Goal: Transaction & Acquisition: Purchase product/service

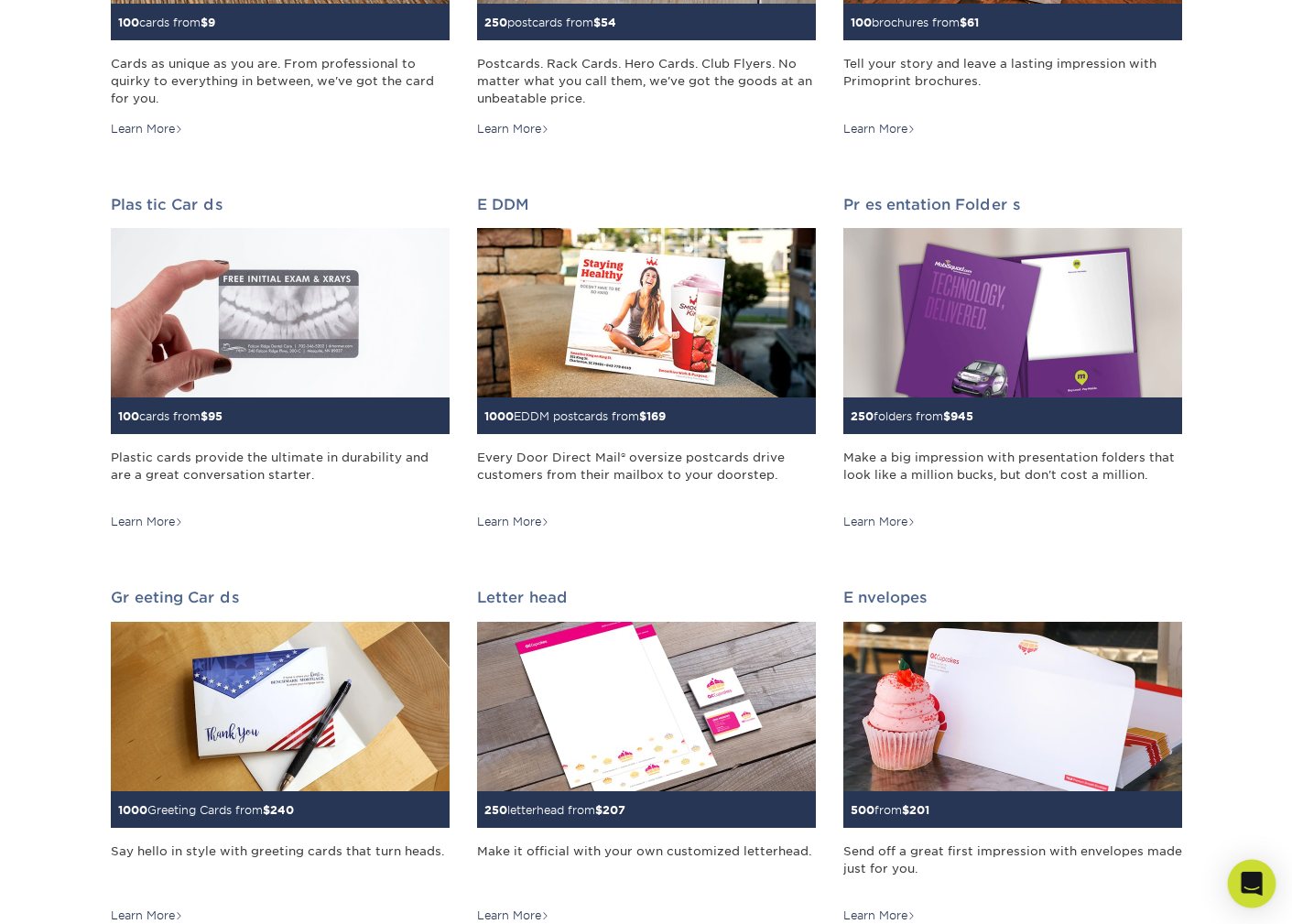
scroll to position [524, 0]
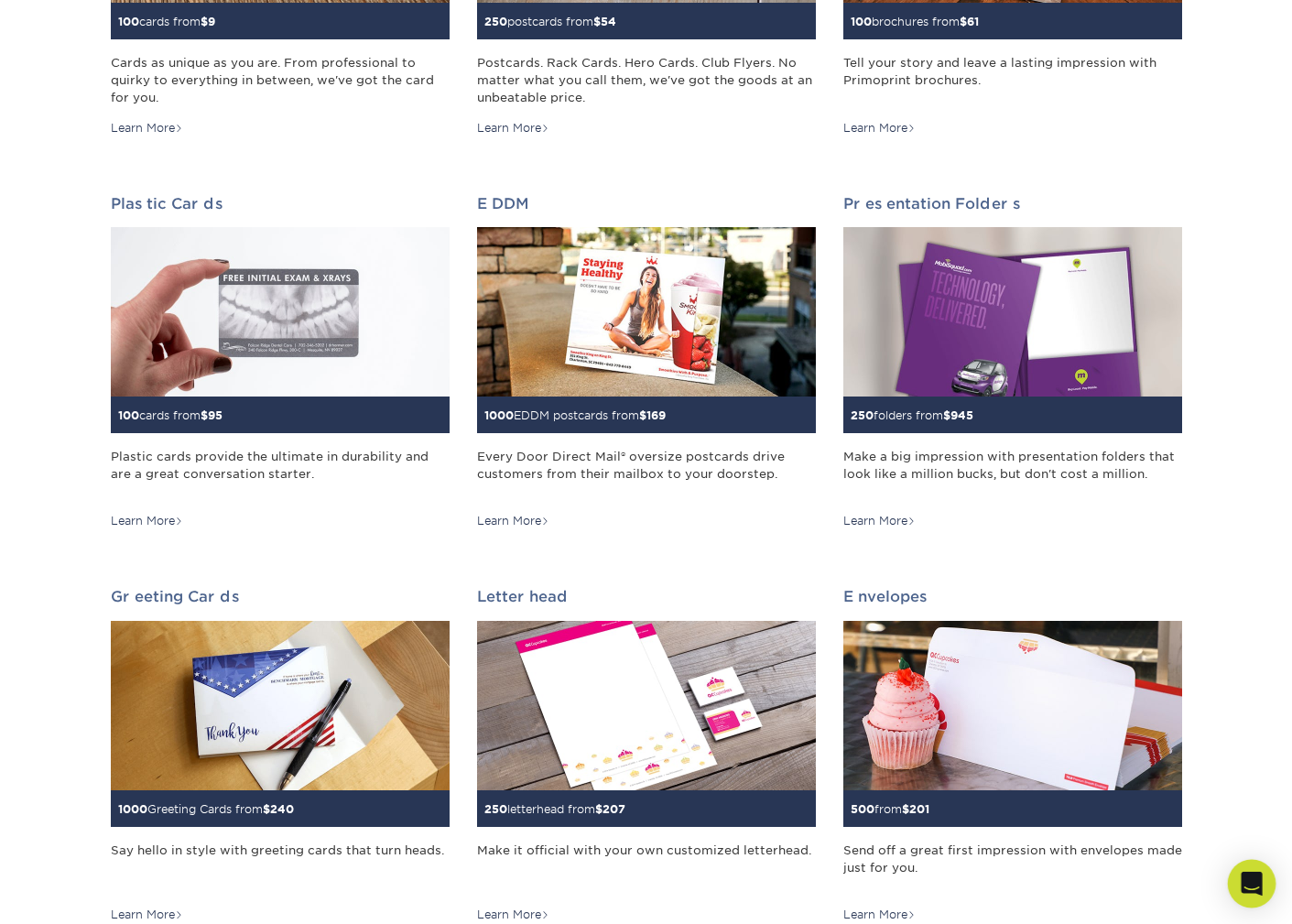
click at [1242, 888] on icon "Open Intercom Messenger" at bounding box center [1252, 883] width 23 height 23
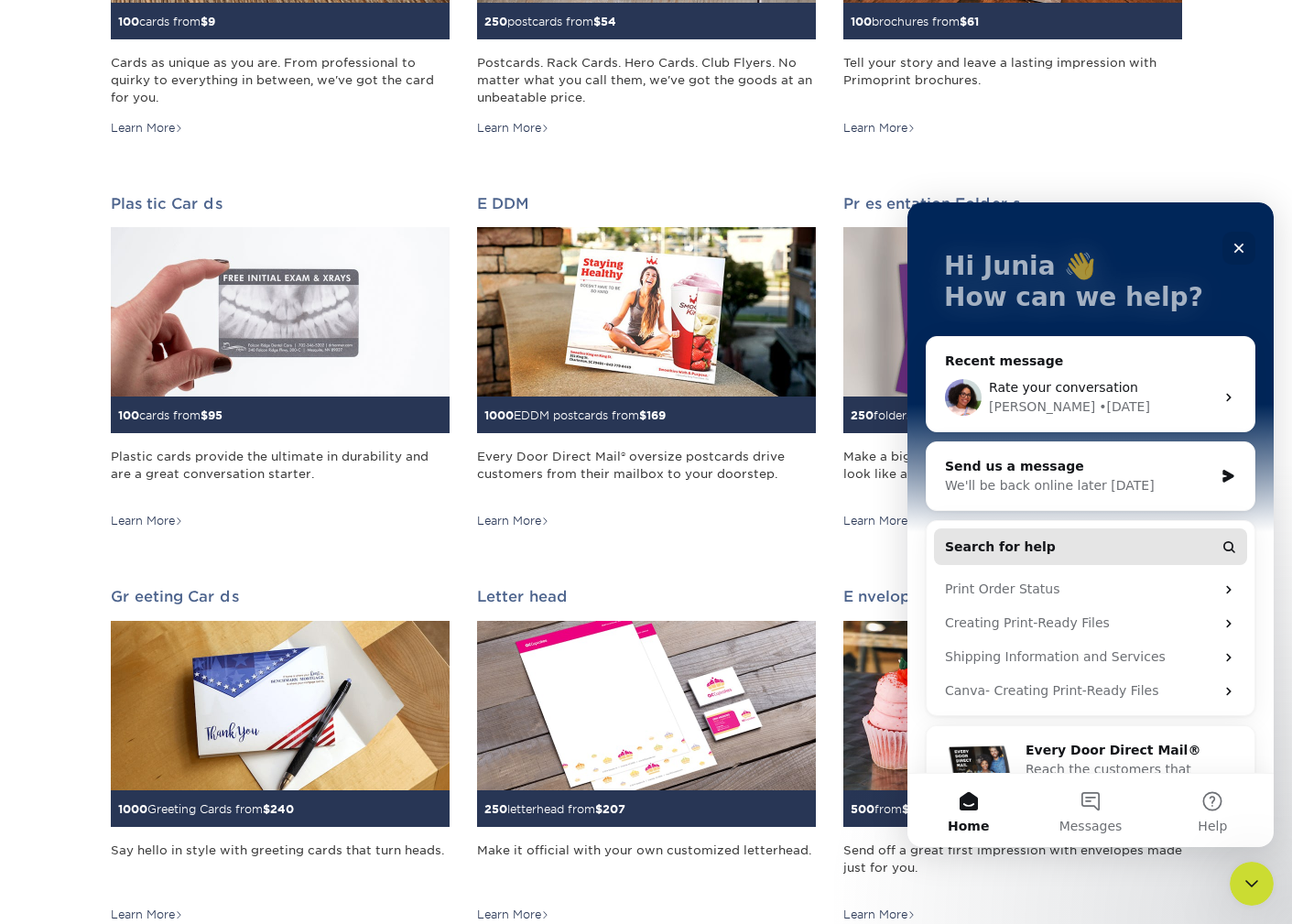
scroll to position [130, 0]
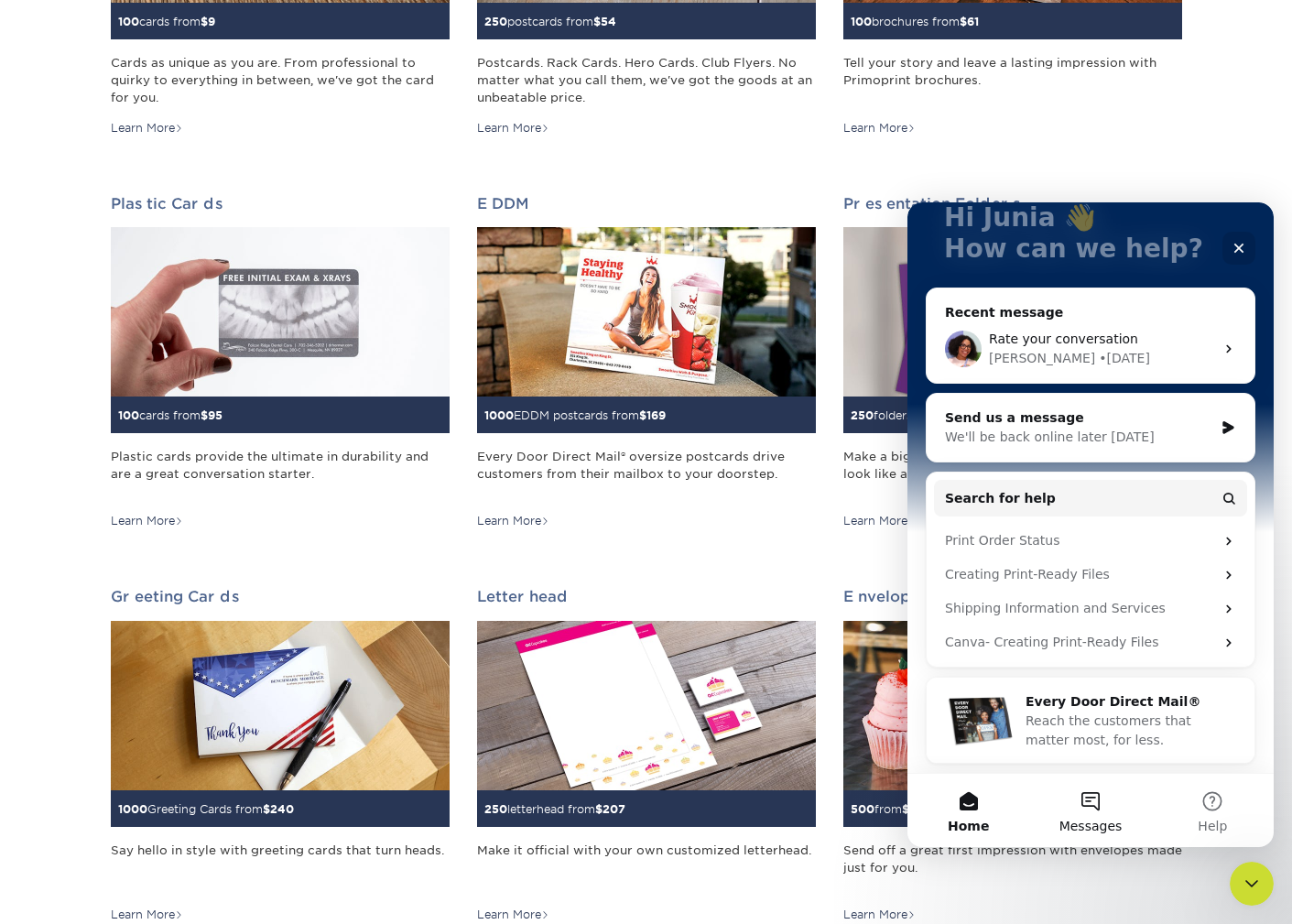
click at [1091, 798] on button "Messages" at bounding box center [1090, 810] width 122 height 73
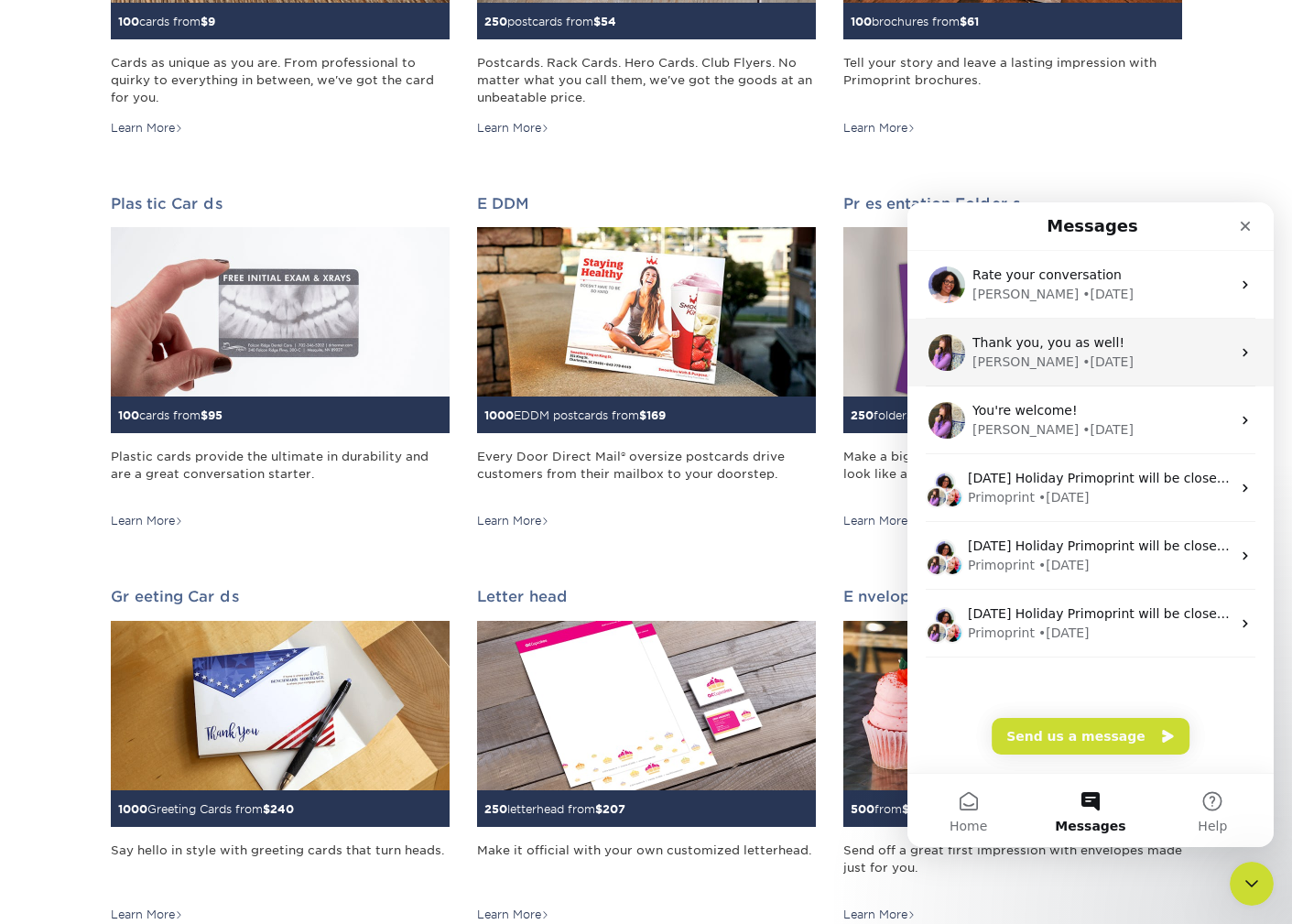
click at [1087, 342] on span "Thank you, you as well!" at bounding box center [1048, 343] width 152 height 15
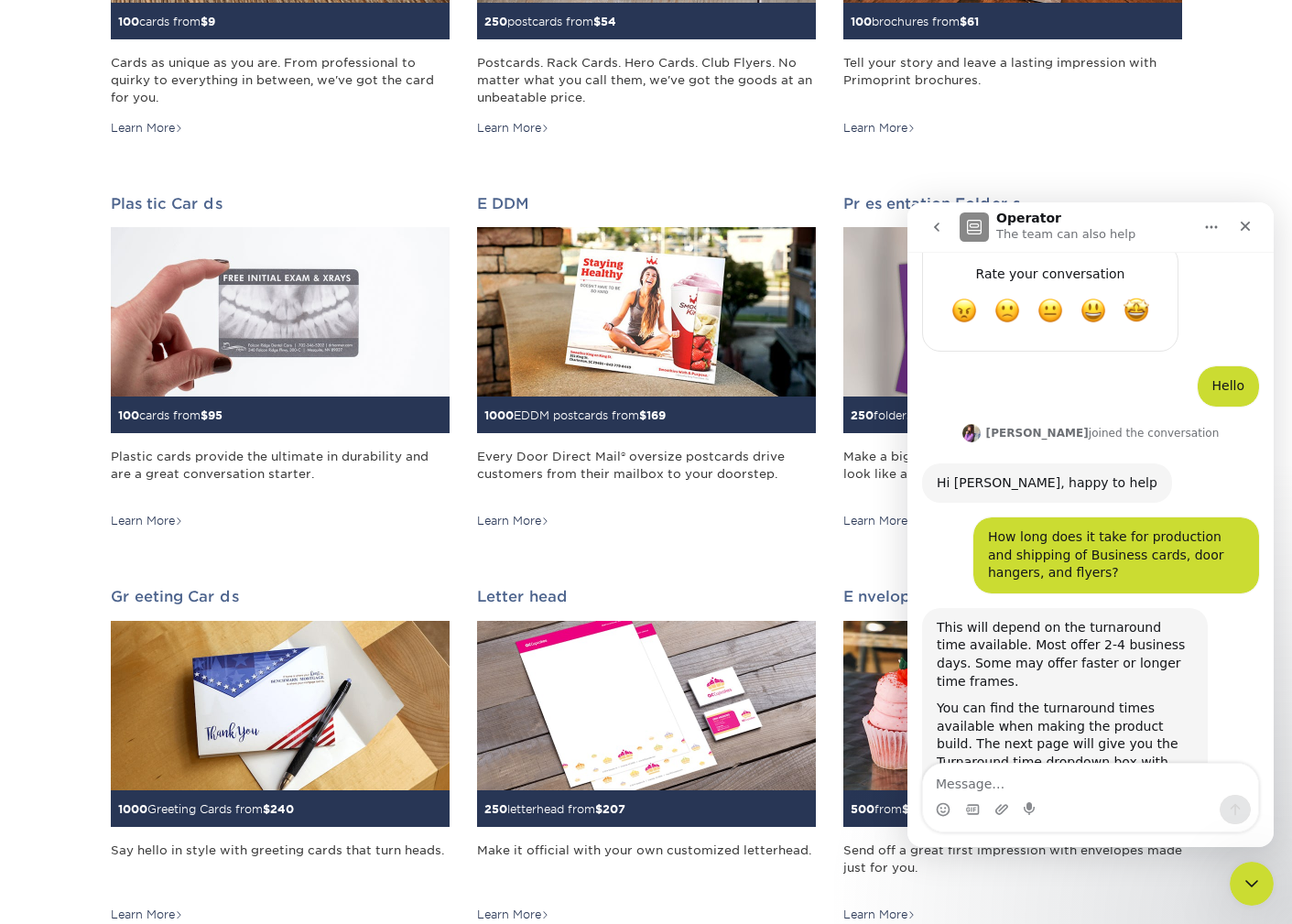
scroll to position [833, 0]
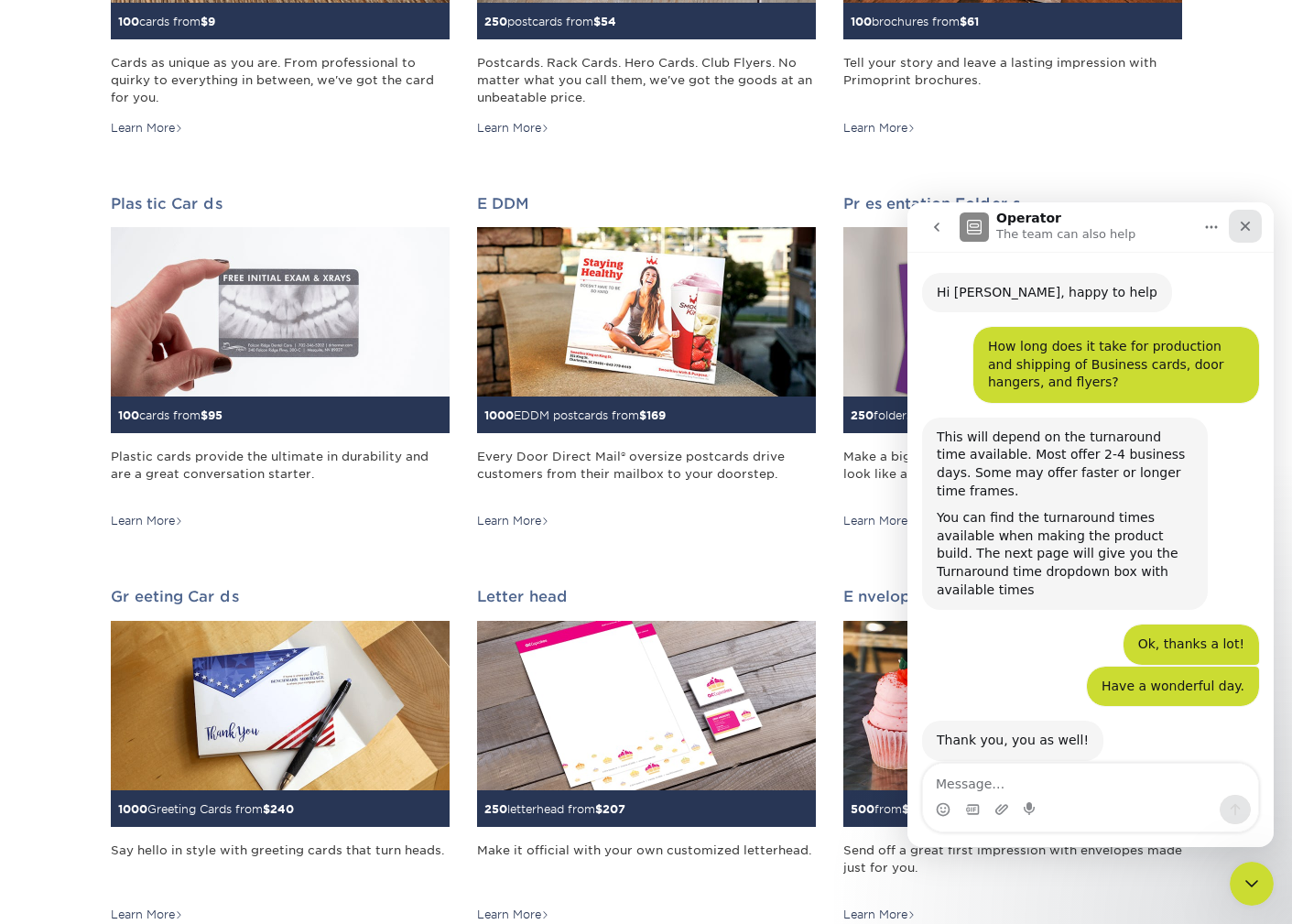
click at [1250, 226] on icon "Close" at bounding box center [1246, 226] width 15 height 15
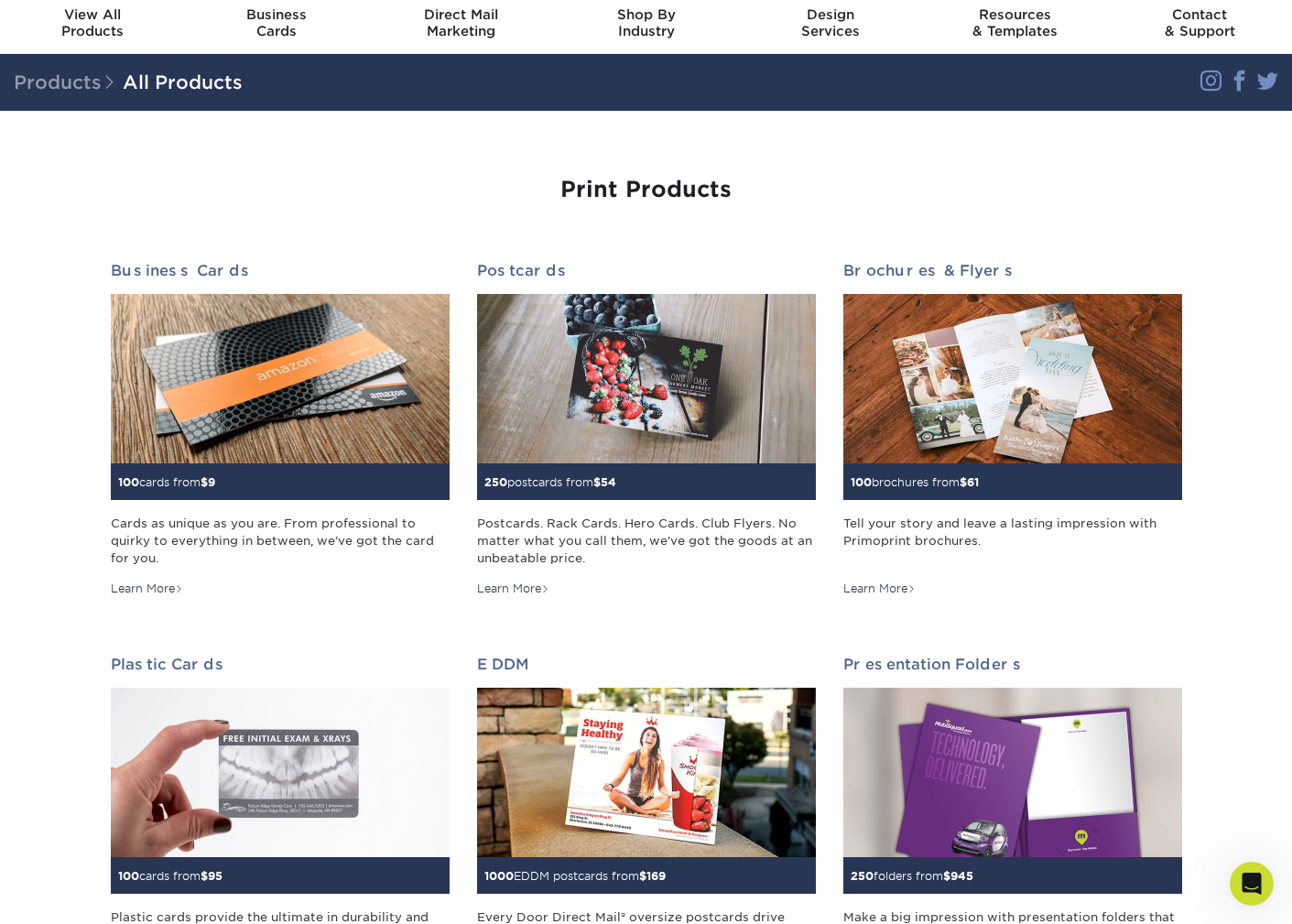
scroll to position [7, 0]
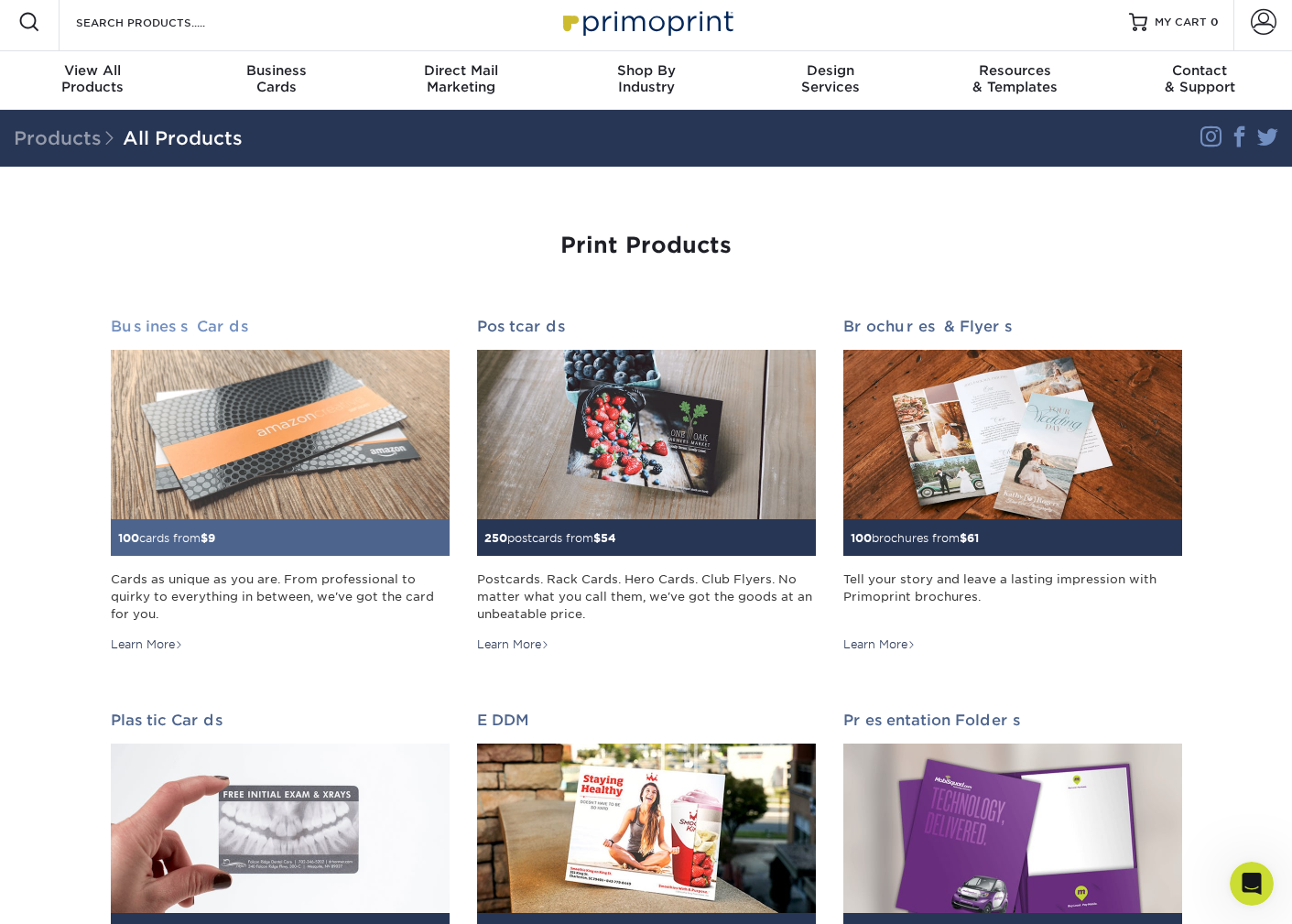
click at [310, 472] on img at bounding box center [279, 434] width 338 height 170
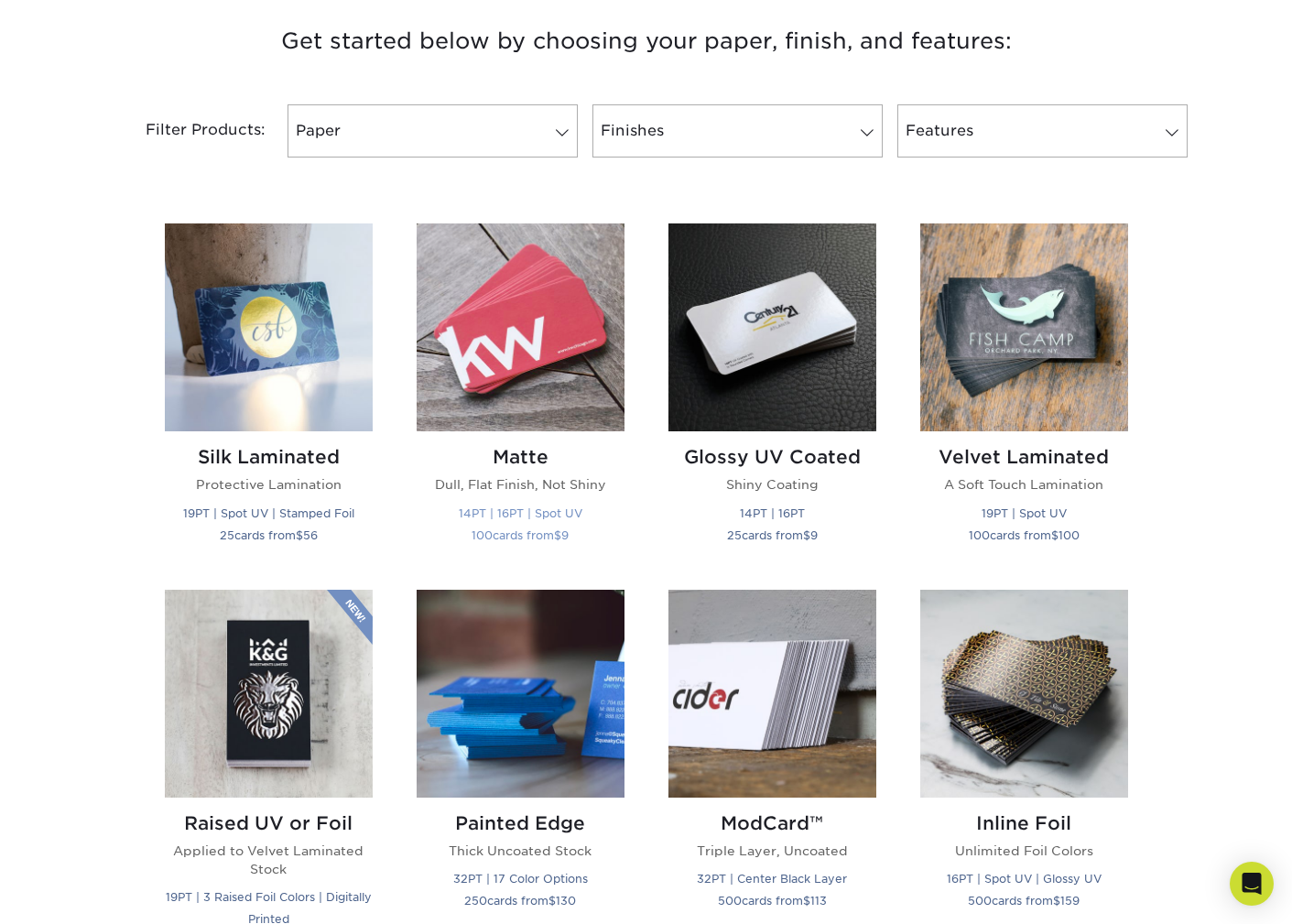
scroll to position [703, 0]
click at [792, 380] on img at bounding box center [773, 326] width 208 height 208
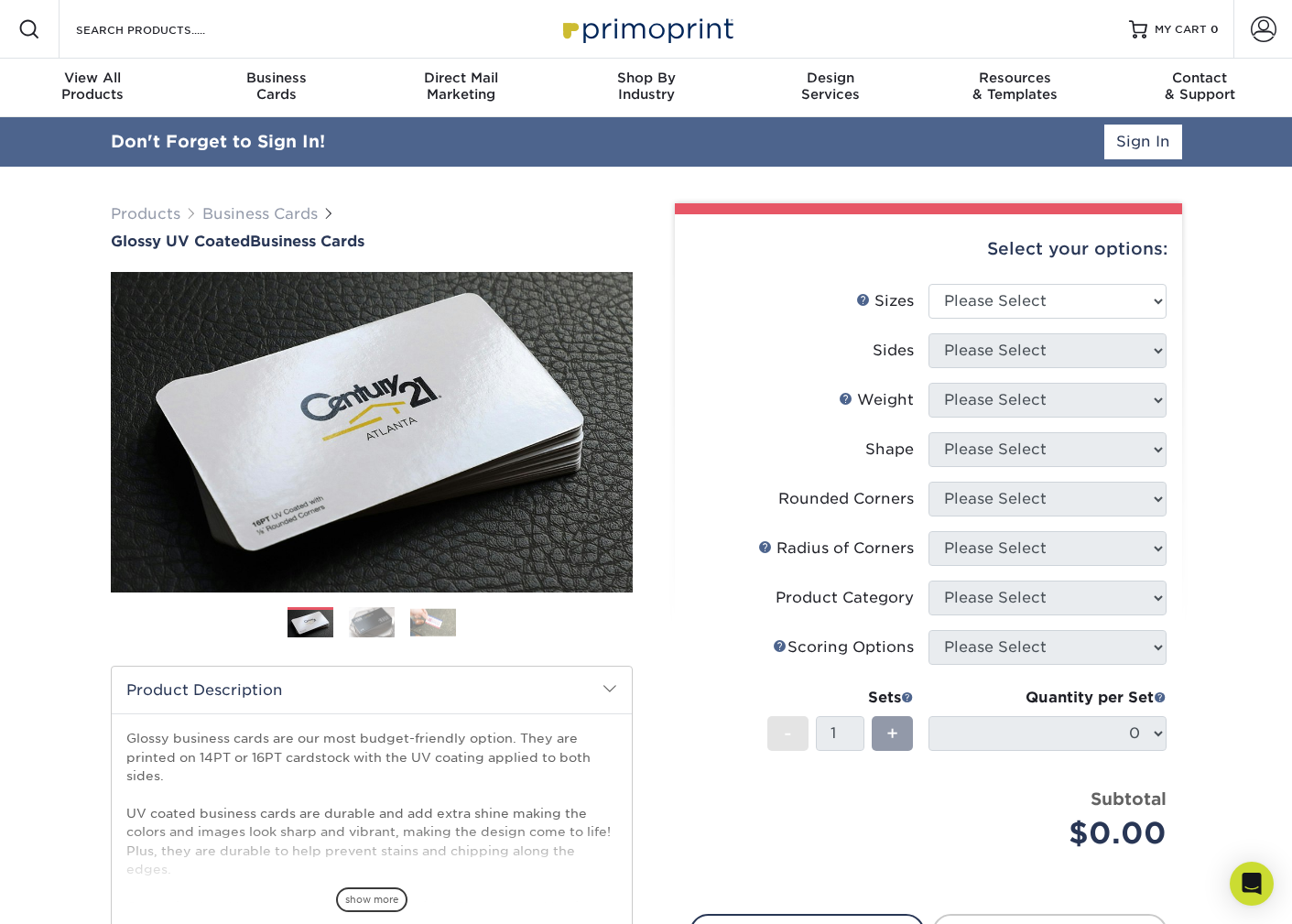
scroll to position [13, 0]
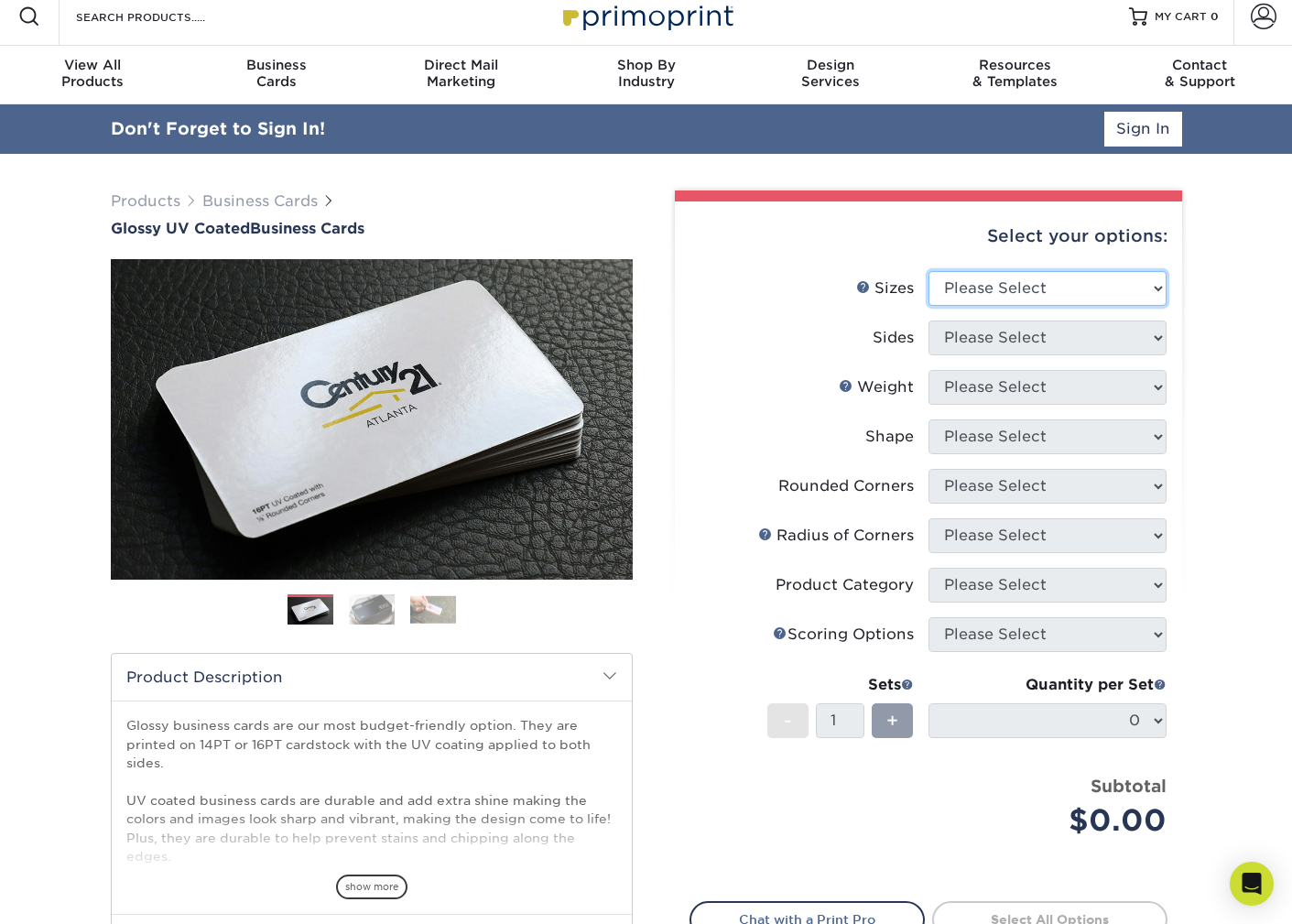
click at [1074, 277] on select "Please Select 1.5" x 3.5" - Mini 1.75" x 3.5" - Mini 2" x 2" - Square 2" x 3" -…" at bounding box center [1048, 288] width 238 height 35
select select "2.00x3.50"
click at [929, 271] on select "Please Select 1.5" x 3.5" - Mini 1.75" x 3.5" - Mini 2" x 2" - Square 2" x 3" -…" at bounding box center [1048, 288] width 238 height 35
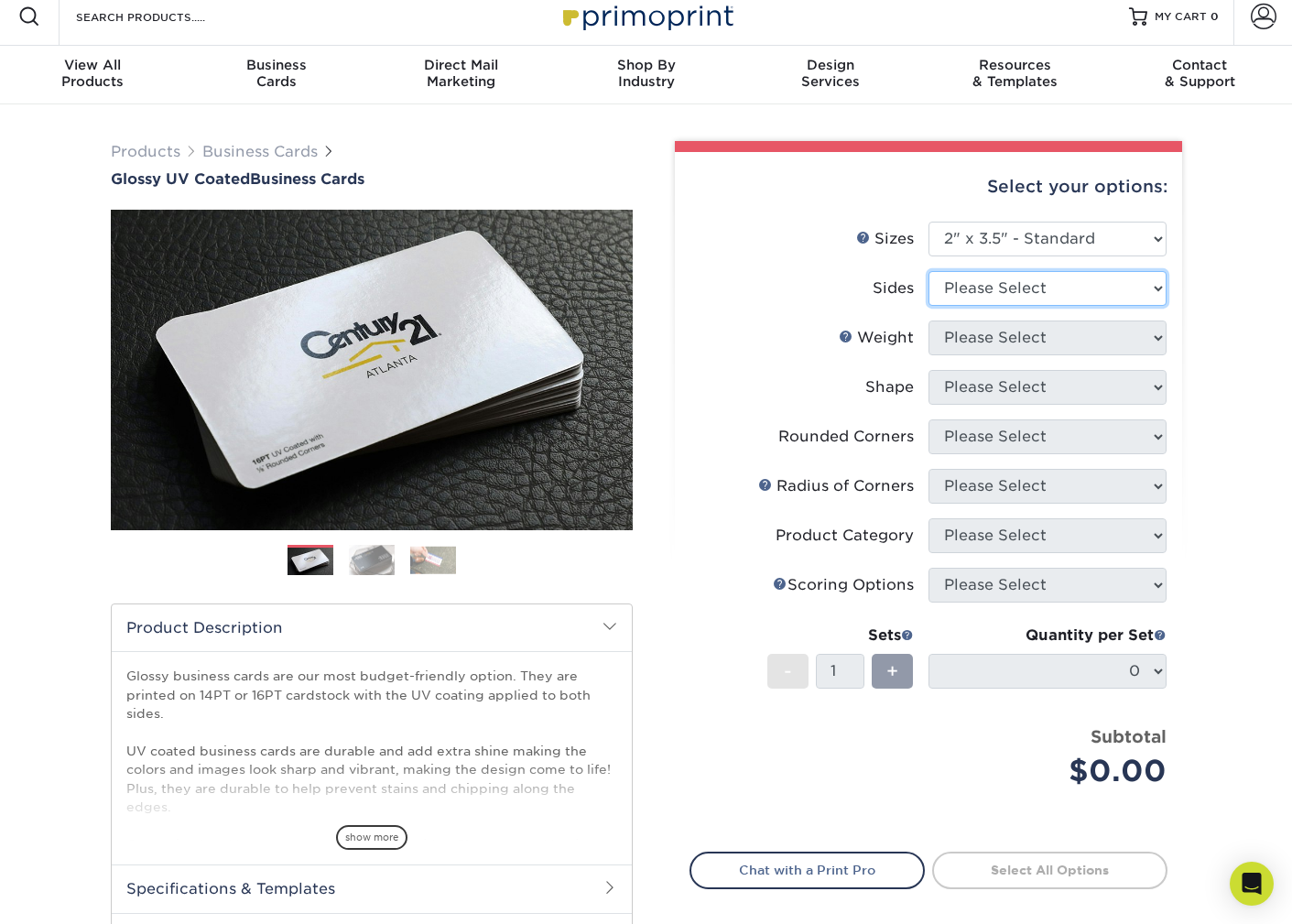
click at [998, 292] on select "Please Select Print Both Sides Print Front Only" at bounding box center [1048, 288] width 238 height 35
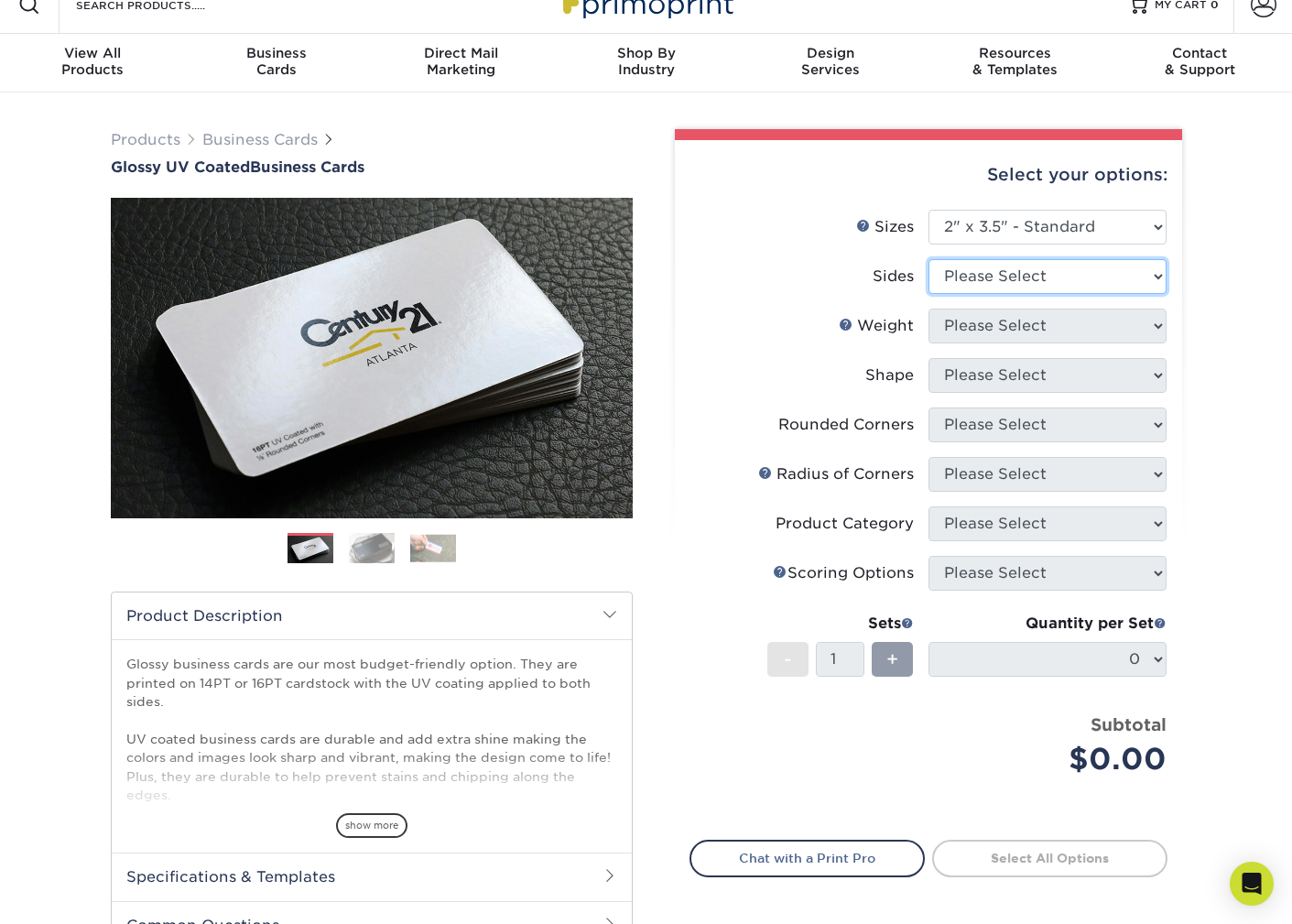
click at [984, 273] on select "Please Select Print Both Sides Print Front Only" at bounding box center [1048, 276] width 238 height 35
select select "13abbda7-1d64-4f25-8bb2-c179b224825d"
click at [929, 259] on select "Please Select Print Both Sides Print Front Only" at bounding box center [1048, 276] width 238 height 35
click at [992, 322] on select "Please Select 16PT 14PT" at bounding box center [1048, 325] width 238 height 35
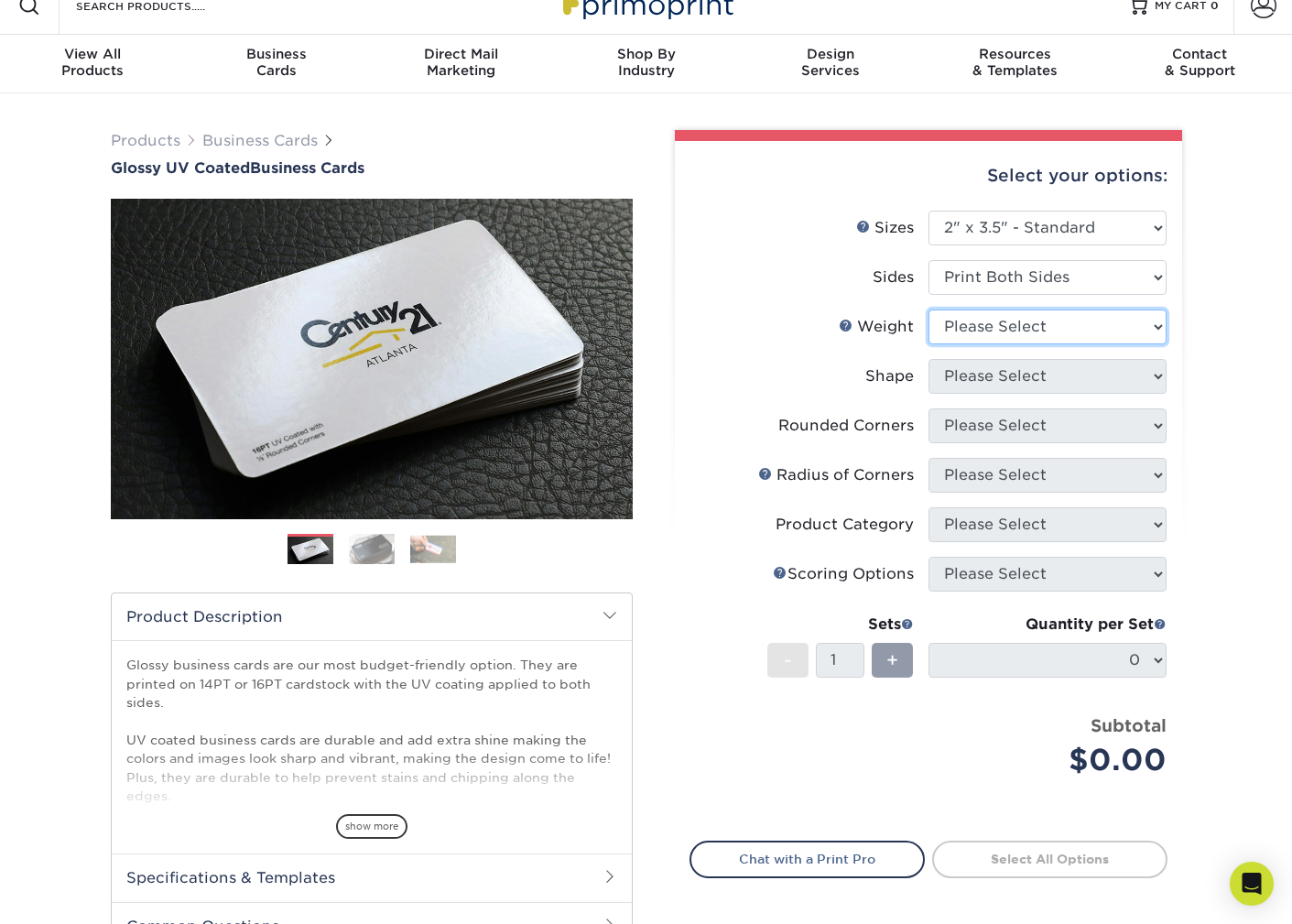
select select "16PT"
click at [929, 309] on select "Please Select 16PT 14PT" at bounding box center [1048, 326] width 238 height 35
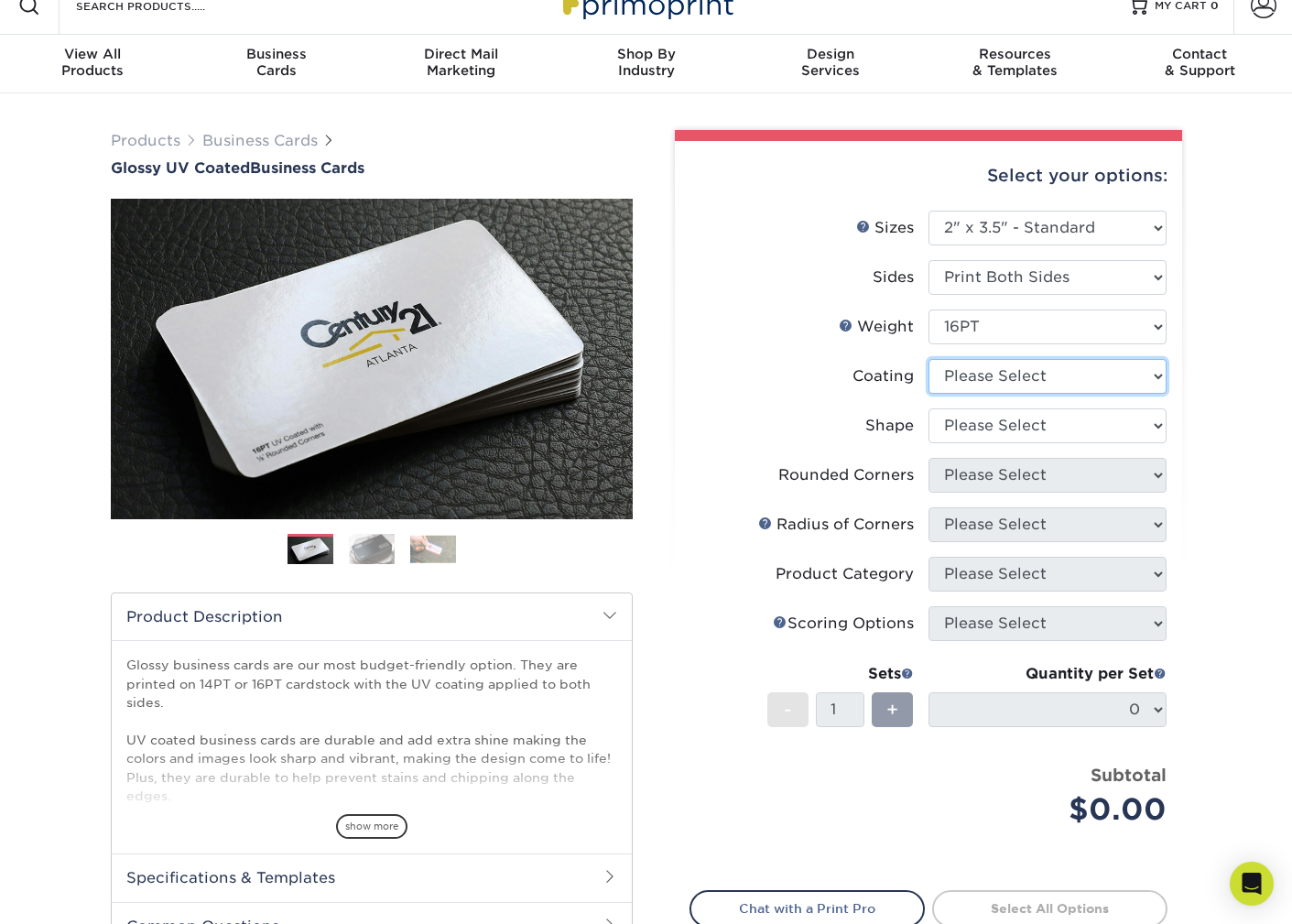
click at [977, 375] on select at bounding box center [1048, 376] width 238 height 35
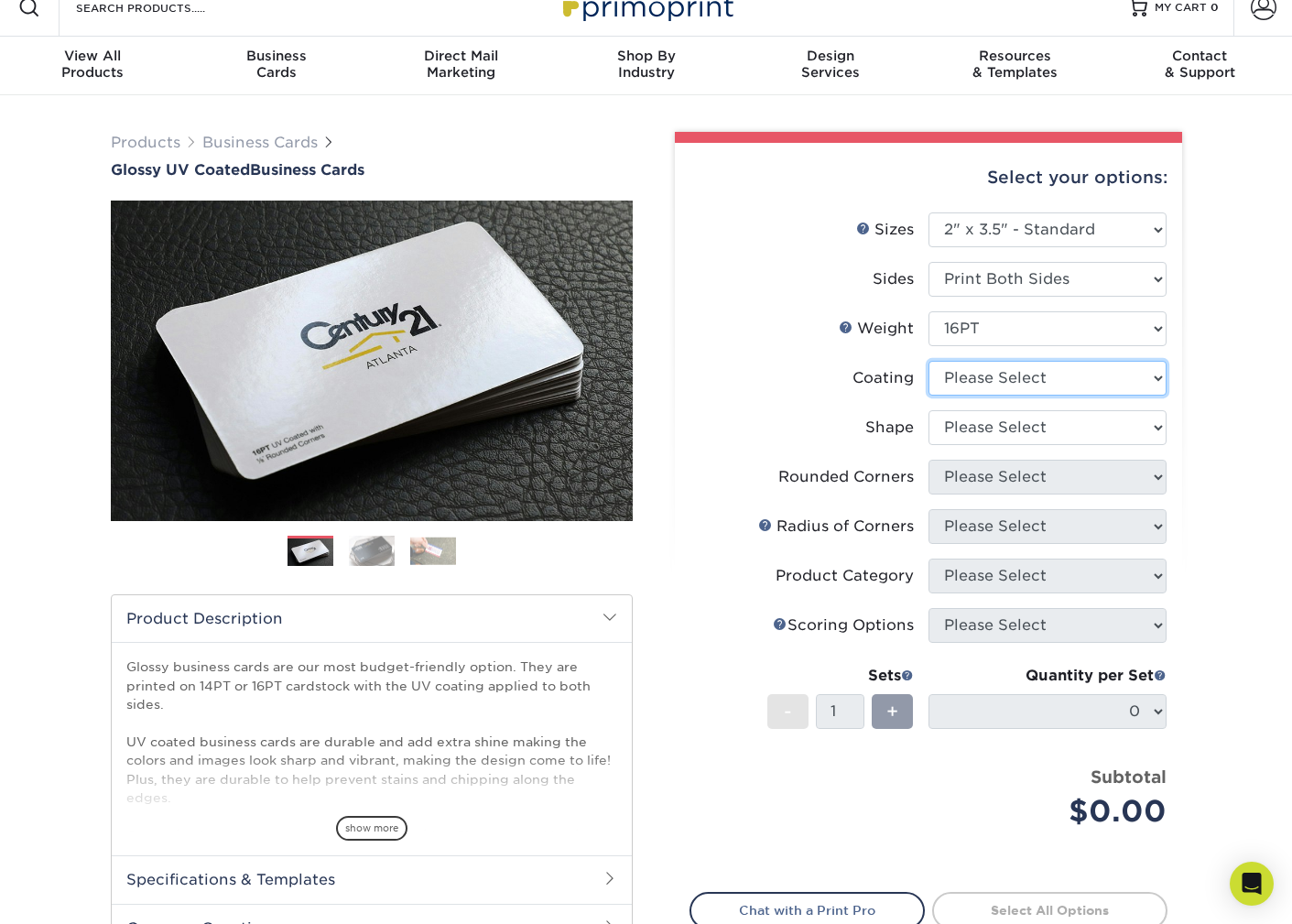
select select "ae367451-b2b8-45df-a344-0f05b6a12993"
click at [929, 361] on select at bounding box center [1048, 378] width 238 height 35
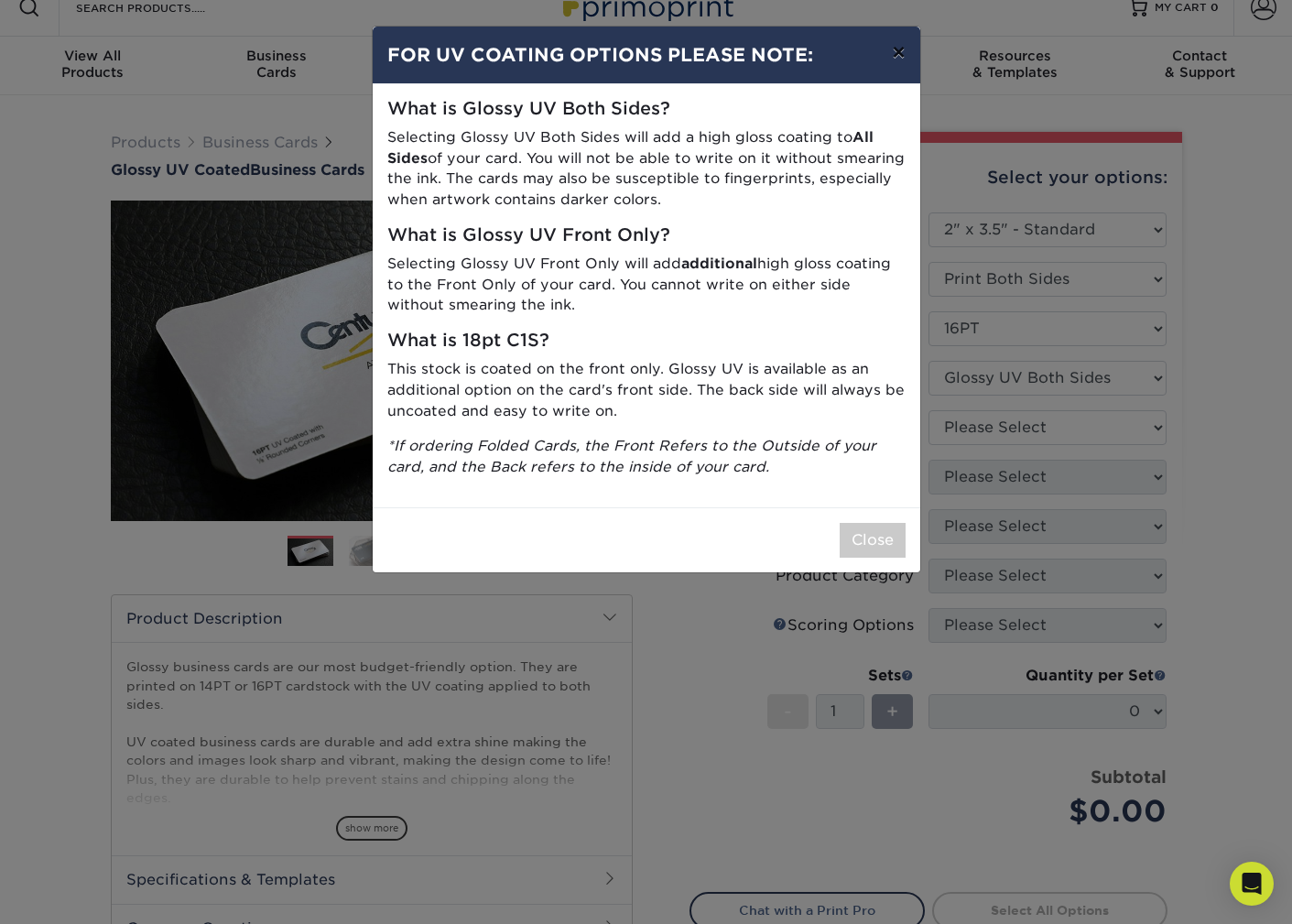
click at [909, 53] on button "×" at bounding box center [898, 52] width 42 height 52
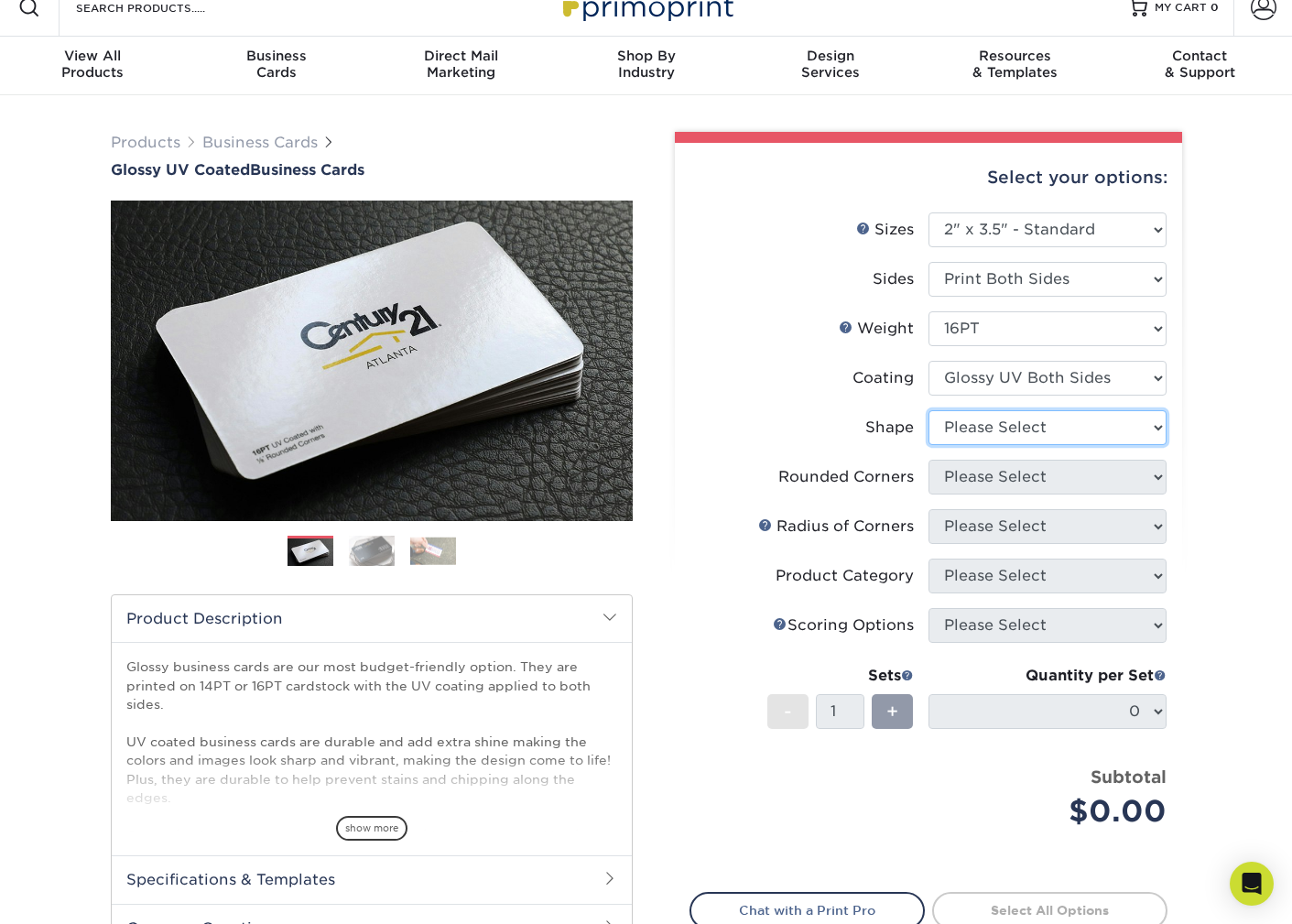
click at [955, 420] on select "Please Select Standard Oval" at bounding box center [1048, 427] width 238 height 35
select select "standard"
click at [929, 410] on select "Please Select Standard Oval" at bounding box center [1048, 427] width 238 height 35
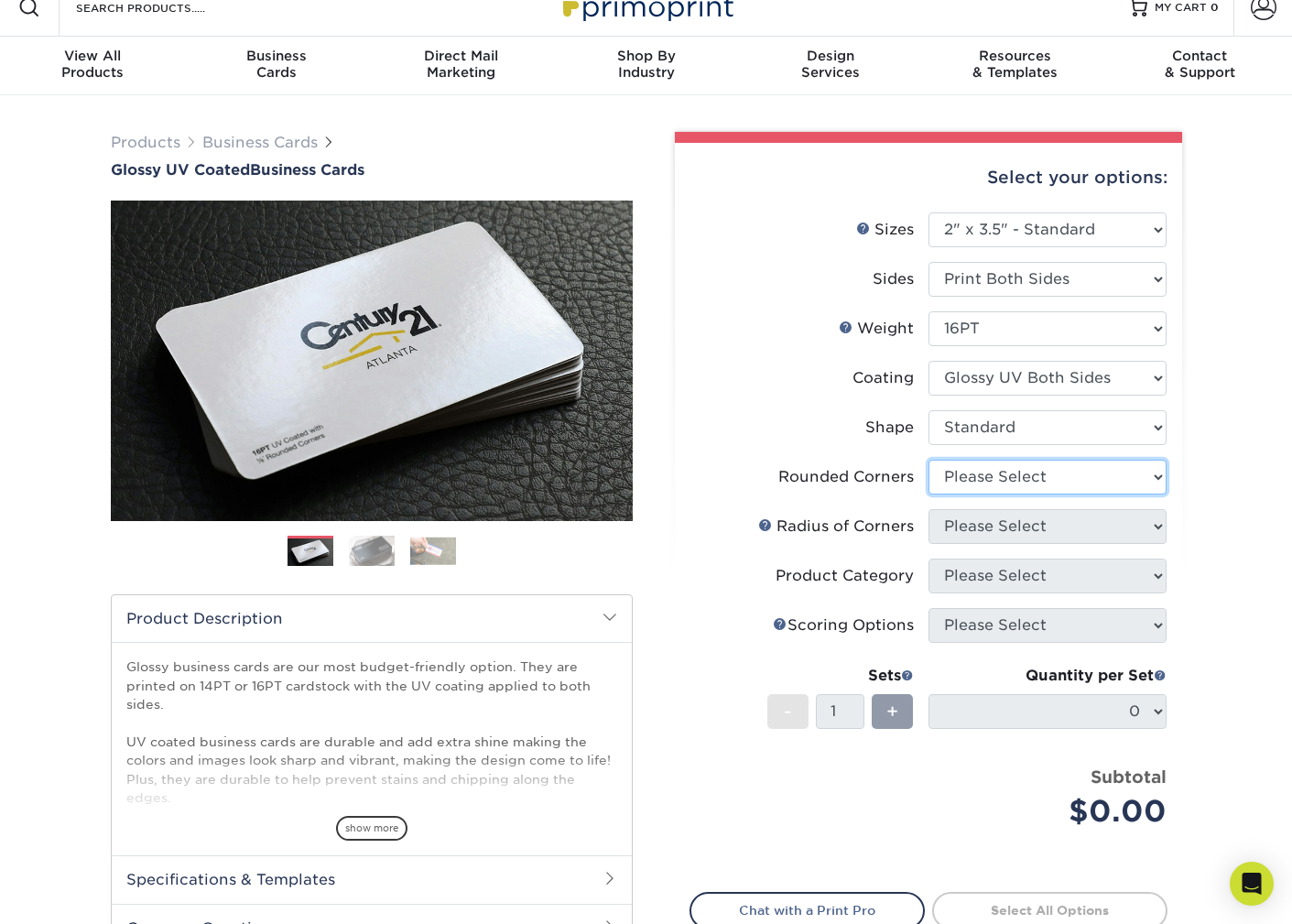
click at [981, 472] on select "Please Select Yes - Round 2 Corners Yes - Round 4 Corners No" at bounding box center [1048, 476] width 238 height 35
select select "7672df9e-0e0a-464d-8e1f-920c575e4da3"
click at [929, 459] on select "Please Select Yes - Round 2 Corners Yes - Round 4 Corners No" at bounding box center [1048, 476] width 238 height 35
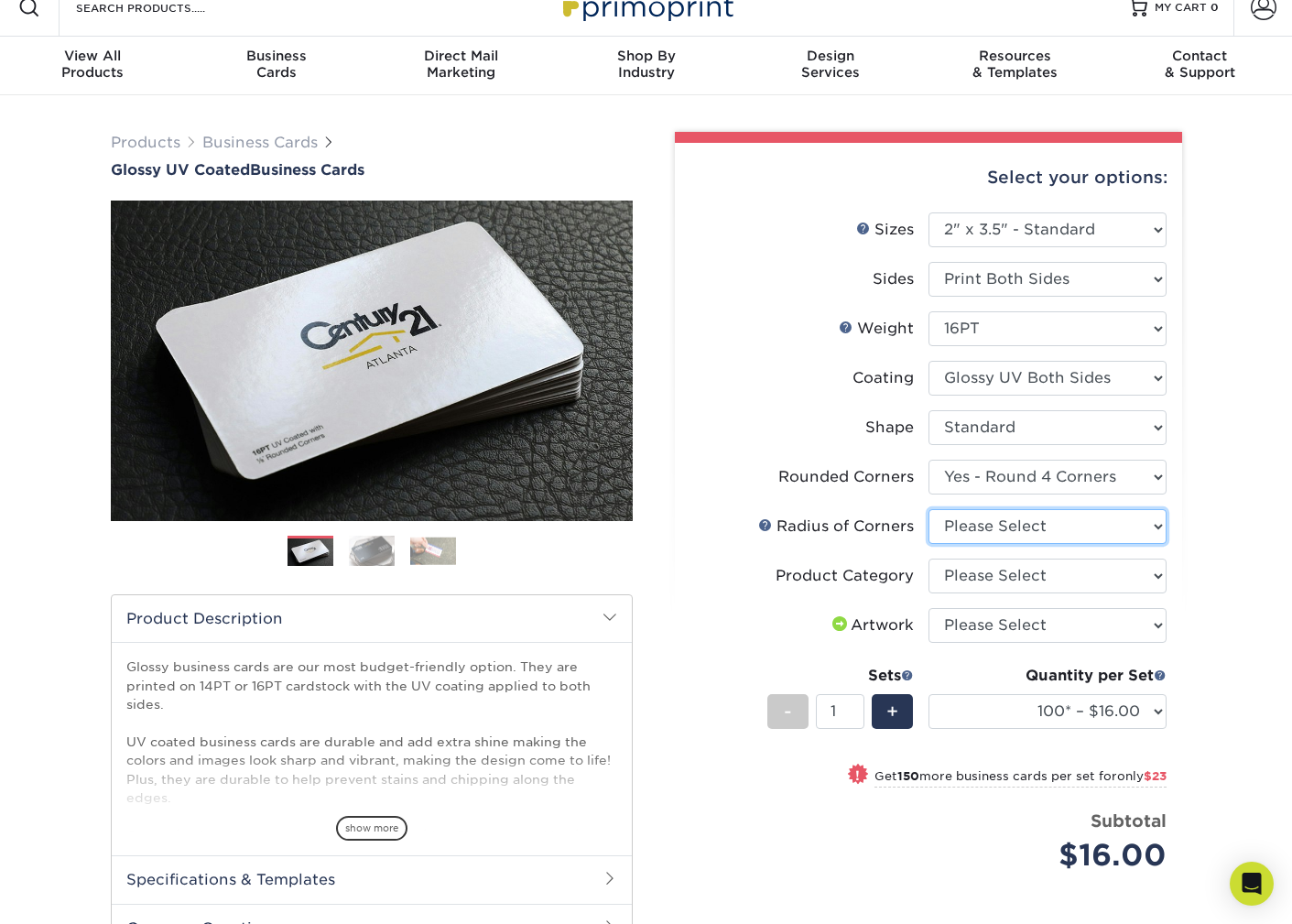
click at [1015, 524] on select "Please Select Rounded 1/8" Rounded 1/4"" at bounding box center [1048, 526] width 238 height 35
select select "589680c7-ee9a-431b-9d12-d7aeb1386a97"
click at [929, 509] on select "Please Select Rounded 1/8" Rounded 1/4"" at bounding box center [1048, 526] width 238 height 35
click at [1013, 569] on select "Please Select Business Cards" at bounding box center [1048, 575] width 238 height 35
select select "3b5148f1-0588-4f88-a218-97bcfdce65c1"
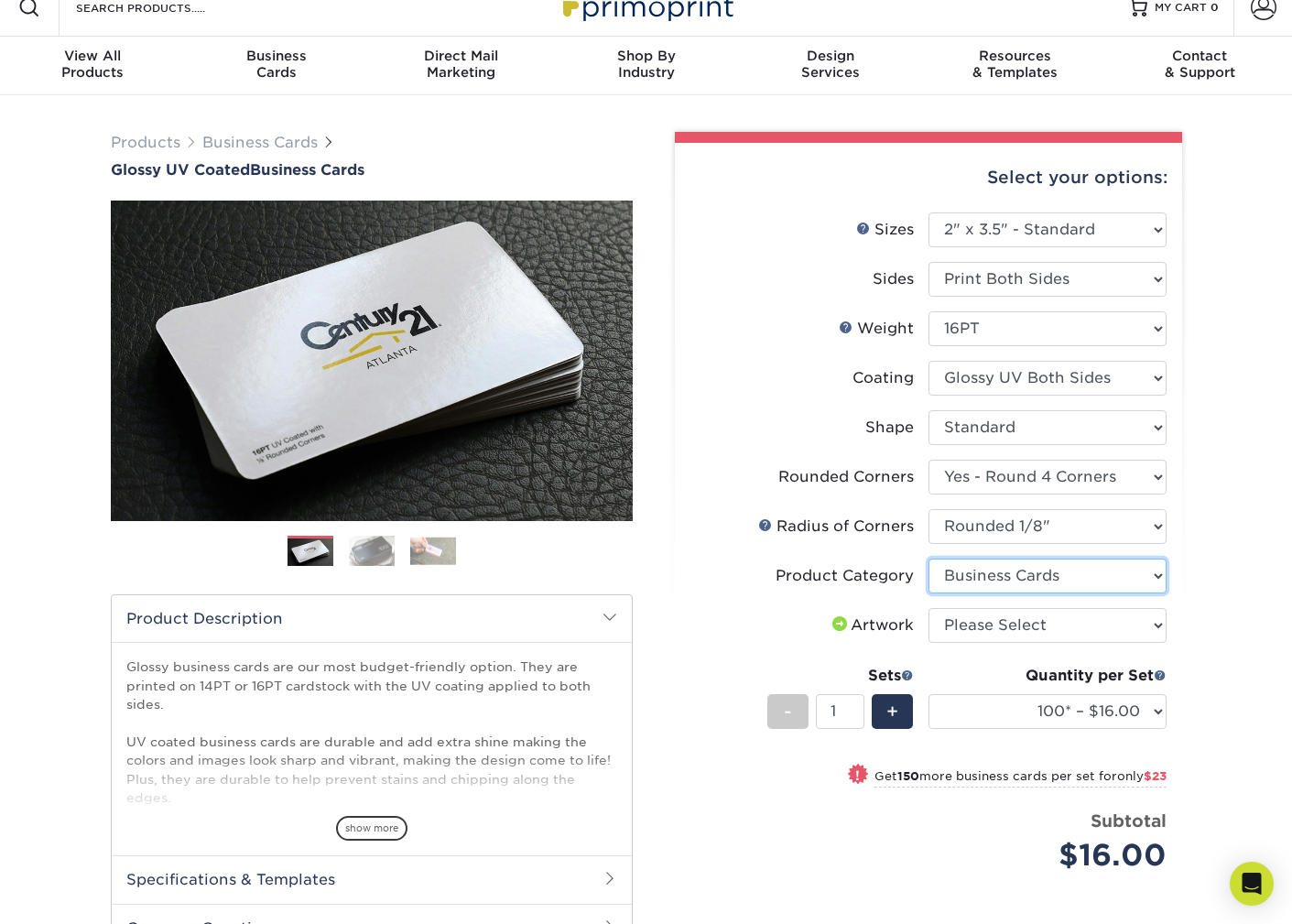
click at [929, 559] on select "Please Select Business Cards" at bounding box center [1048, 575] width 238 height 35
click at [1026, 629] on select "Please Select I will upload files I need a design - $100" at bounding box center [1048, 625] width 238 height 35
select select "upload"
click at [929, 608] on select "Please Select I will upload files I need a design - $100" at bounding box center [1048, 625] width 238 height 35
click at [1153, 711] on select "100* – $16.00 250* – $39.00 500 – $77.00 1000 – $94.00 2500 – $173.00 5000 – $2…" at bounding box center [1048, 710] width 238 height 35
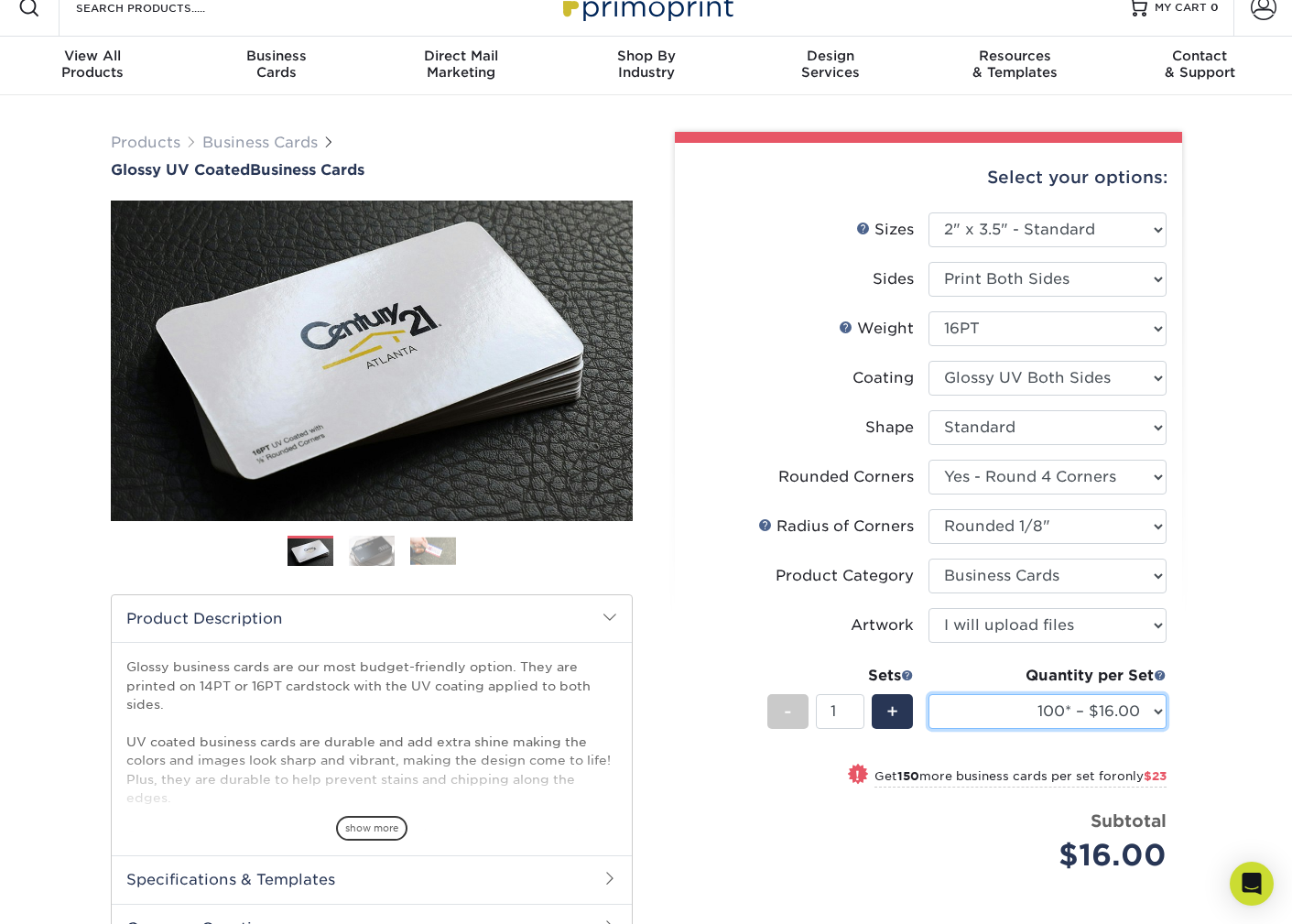
click at [1126, 717] on select "100* – $16.00 250* – $39.00 500 – $77.00 1000 – $94.00 2500 – $173.00 5000 – $2…" at bounding box center [1048, 710] width 238 height 35
click at [1124, 707] on select "100* – $16.00 250* – $39.00 500 – $77.00 1000 – $94.00 2500 – $173.00 5000 – $2…" at bounding box center [1048, 710] width 238 height 35
click at [929, 693] on select "100* – $16.00 250* – $39.00 500 – $77.00 1000 – $94.00 2500 – $173.00 5000 – $2…" at bounding box center [1048, 710] width 238 height 35
click at [1031, 715] on select "100* – $16.00 250* – $39.00 500 – $77.00 1000 – $94.00 2500 – $173.00 5000 – $2…" at bounding box center [1048, 710] width 238 height 35
click at [929, 693] on select "100* – $16.00 250* – $39.00 500 – $77.00 1000 – $94.00 2500 – $173.00 5000 – $2…" at bounding box center [1048, 710] width 238 height 35
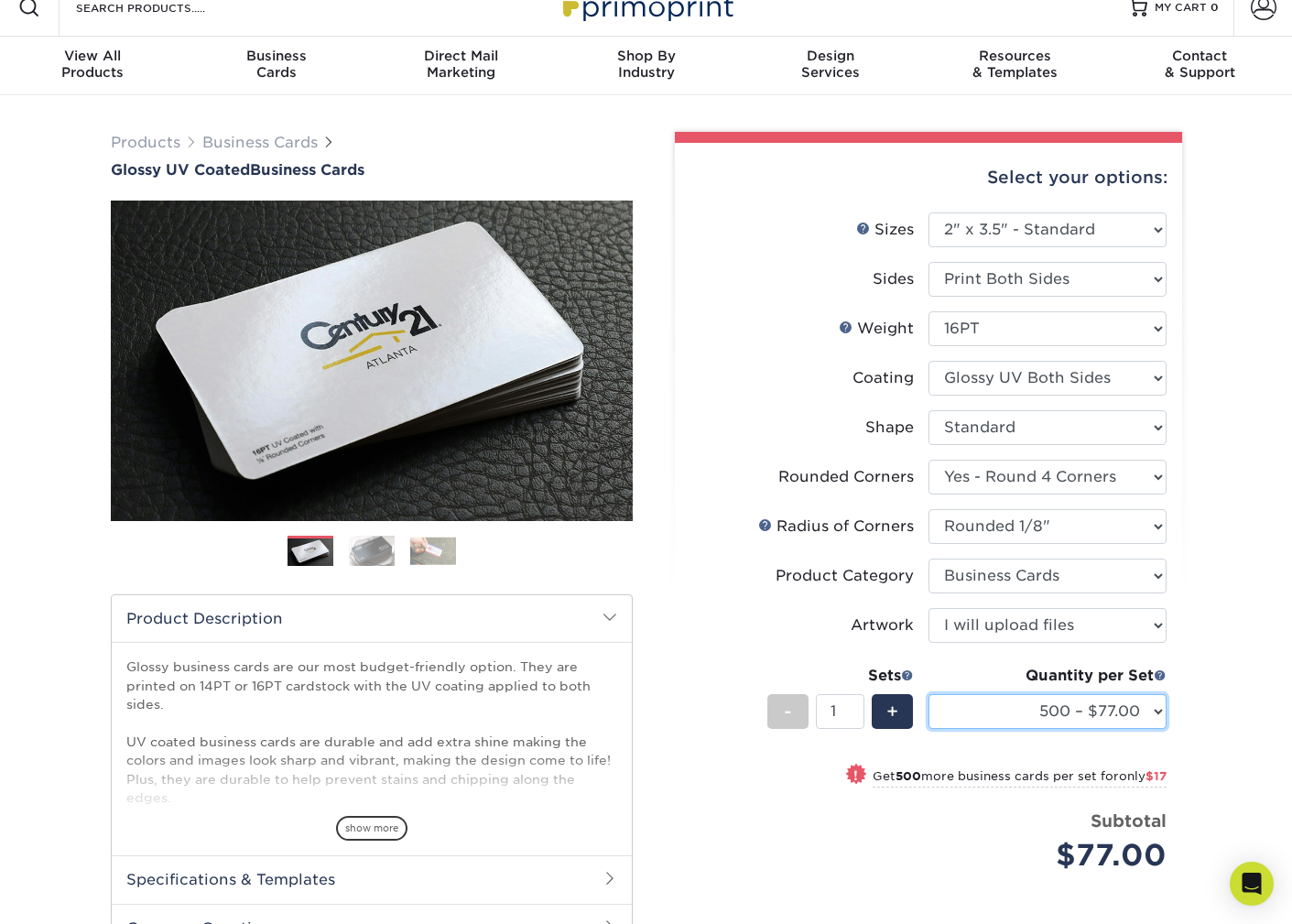
click at [1025, 716] on select "100* – $16.00 250* – $39.00 500 – $77.00 1000 – $94.00 2500 – $173.00 5000 – $2…" at bounding box center [1048, 710] width 238 height 35
select select "1000 – $94.00"
click at [929, 693] on select "100* – $16.00 250* – $39.00 500 – $77.00 1000 – $94.00 2500 – $173.00 5000 – $2…" at bounding box center [1048, 710] width 238 height 35
